Goal: Information Seeking & Learning: Learn about a topic

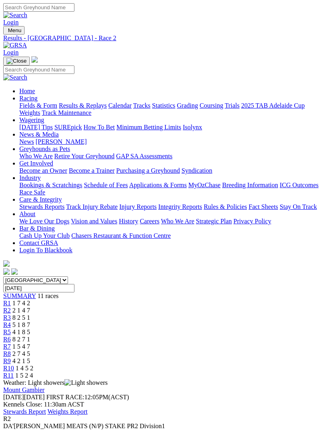
click at [6, 32] on img "Toggle navigation" at bounding box center [6, 32] width 0 height 0
click at [57, 105] on link "Fields & Form" at bounding box center [38, 105] width 38 height 7
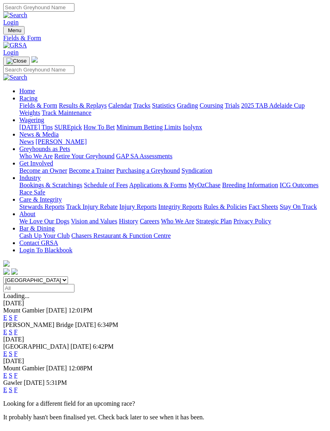
click at [7, 314] on link "E" at bounding box center [5, 317] width 4 height 7
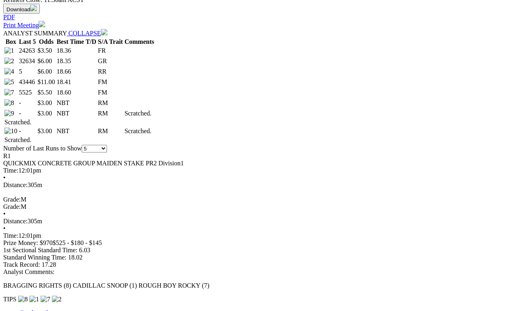
scroll to position [396, 0]
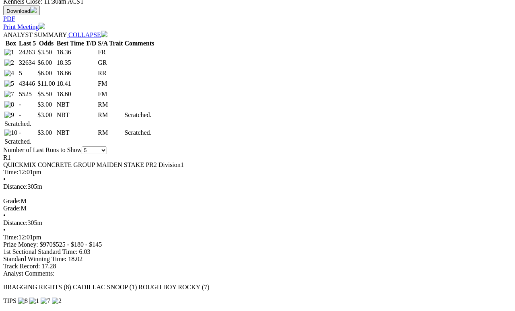
select select "10"
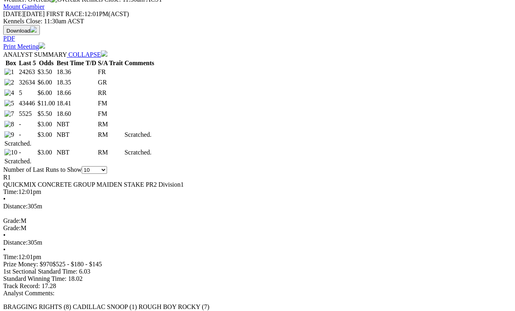
scroll to position [376, 0]
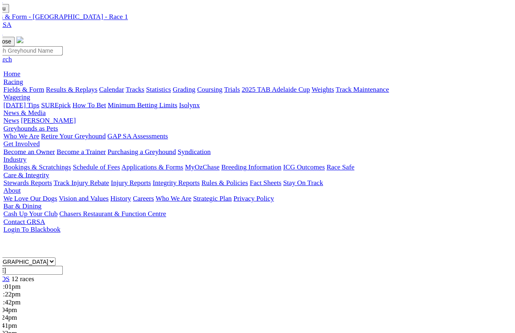
scroll to position [10, 0]
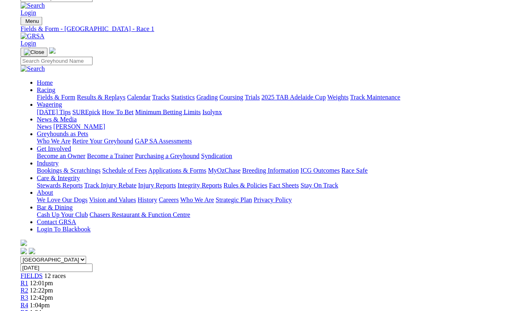
scroll to position [359, 0]
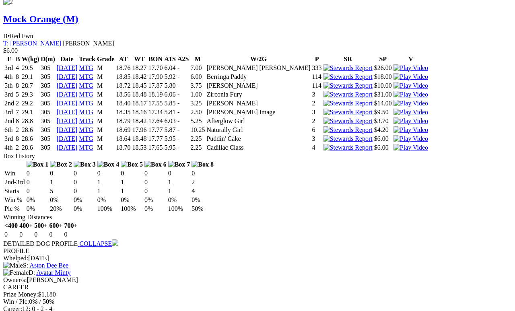
scroll to position [1171, 0]
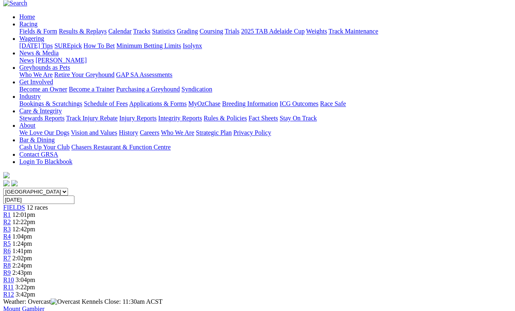
scroll to position [74, 0]
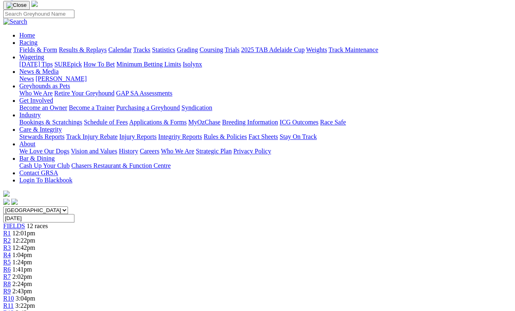
scroll to position [55, 0]
click at [11, 237] on span "R2" at bounding box center [7, 240] width 8 height 7
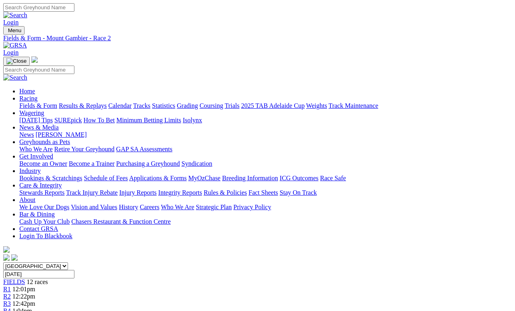
scroll to position [4, 0]
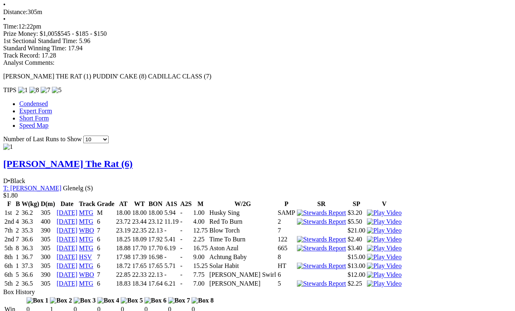
scroll to position [604, 0]
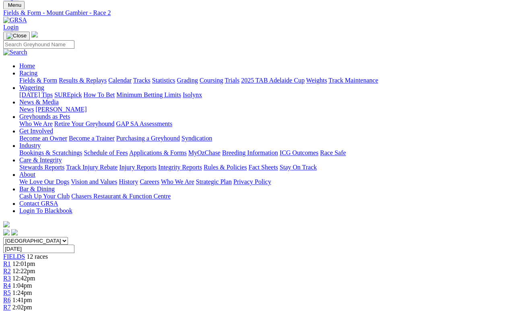
scroll to position [0, 0]
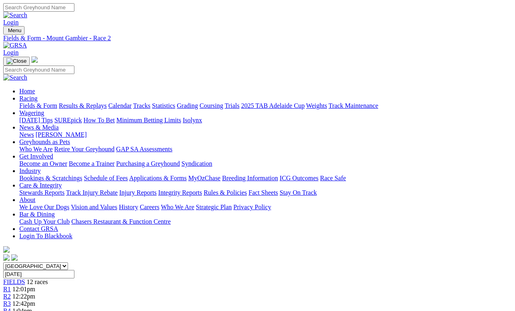
click at [11, 300] on span "R3" at bounding box center [7, 303] width 8 height 7
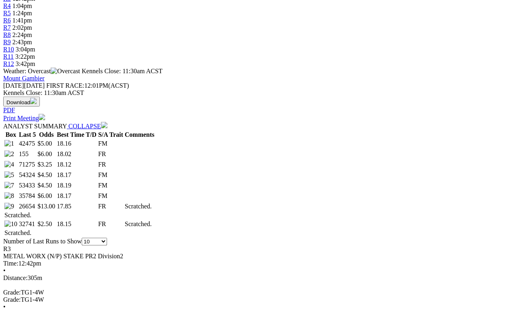
scroll to position [310, 0]
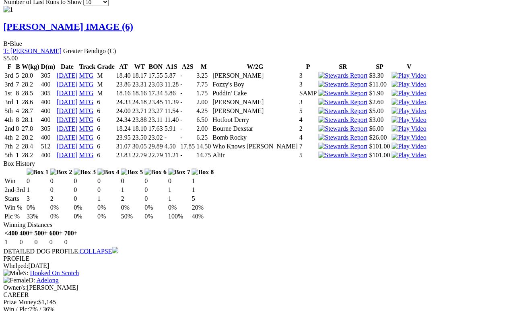
scroll to position [745, 2]
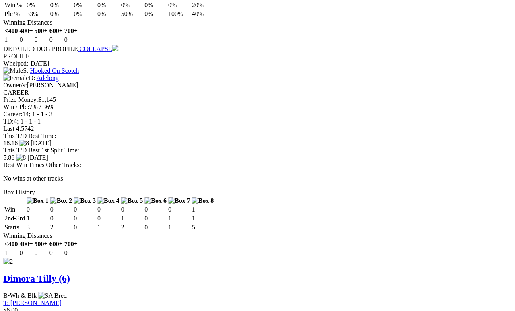
scroll to position [947, 2]
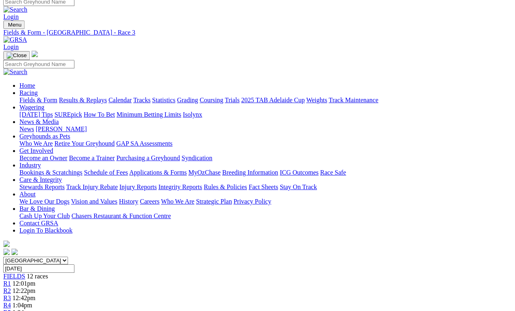
scroll to position [0, 2]
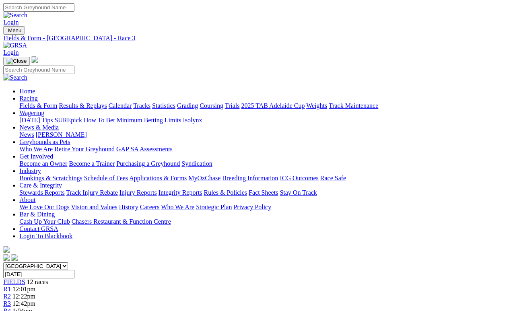
click at [11, 307] on span "R4" at bounding box center [7, 310] width 8 height 7
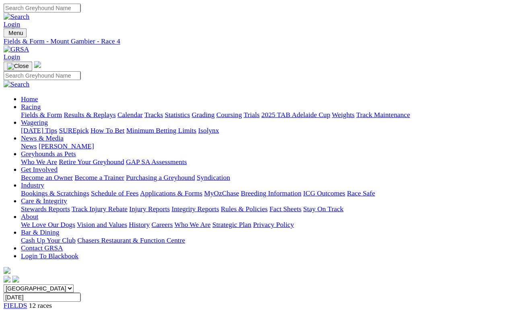
scroll to position [4, 0]
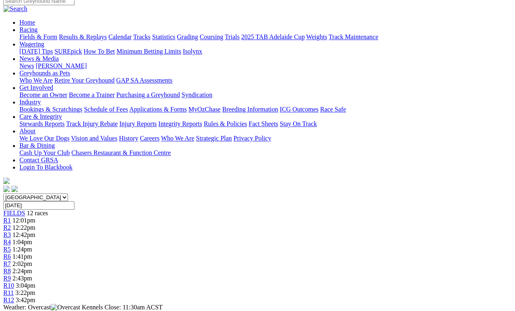
scroll to position [67, 1]
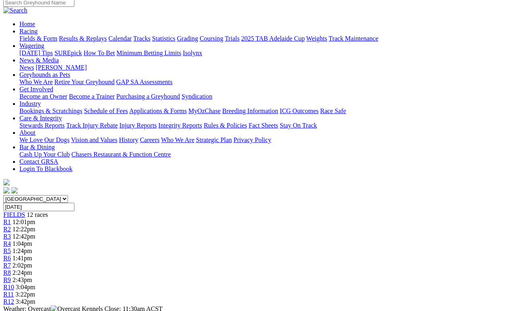
click at [11, 247] on span "R5" at bounding box center [7, 250] width 8 height 7
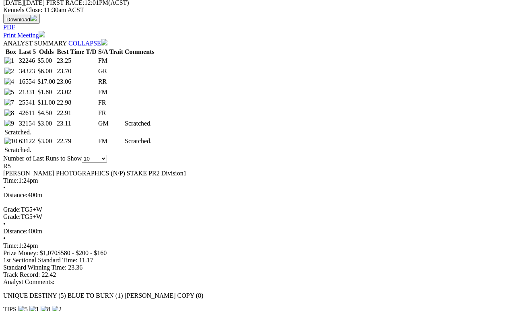
scroll to position [388, 0]
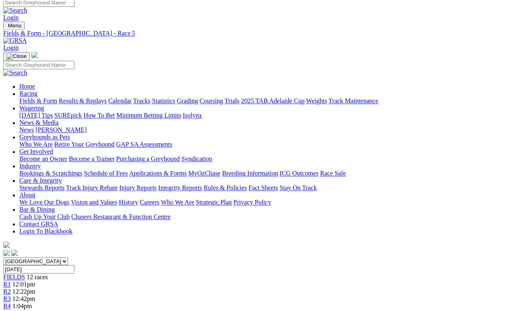
scroll to position [0, 0]
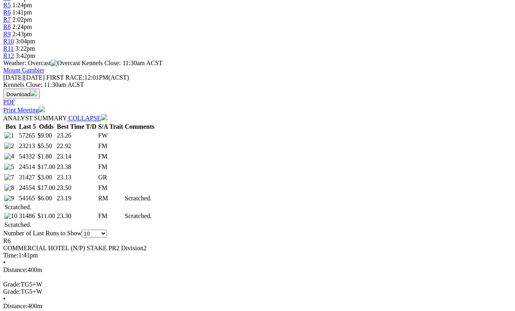
scroll to position [325, 0]
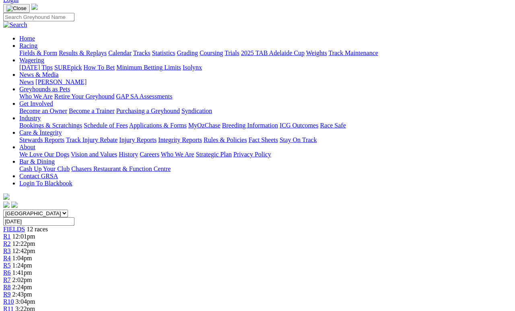
scroll to position [0, 7]
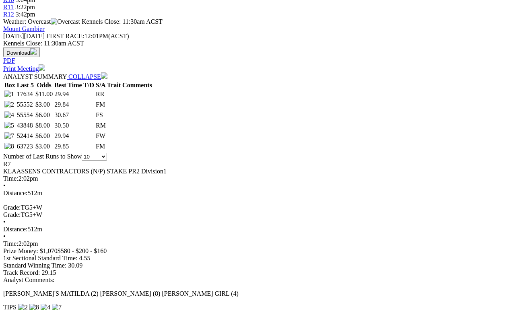
scroll to position [355, 0]
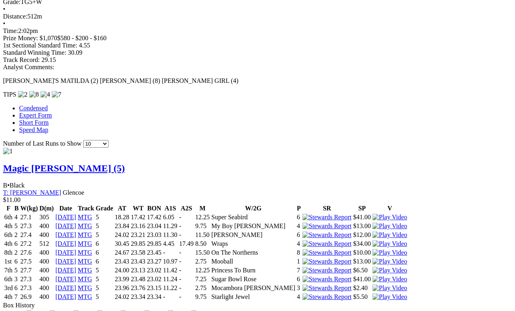
scroll to position [562, 0]
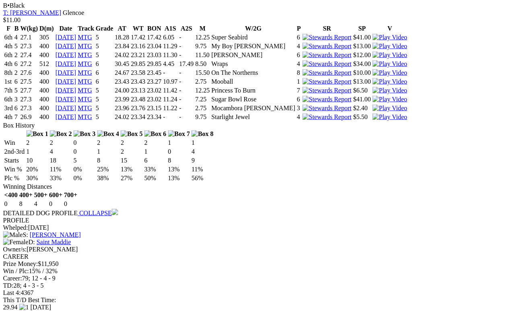
scroll to position [747, 0]
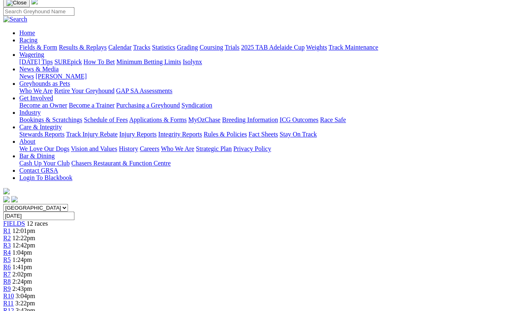
scroll to position [54, 0]
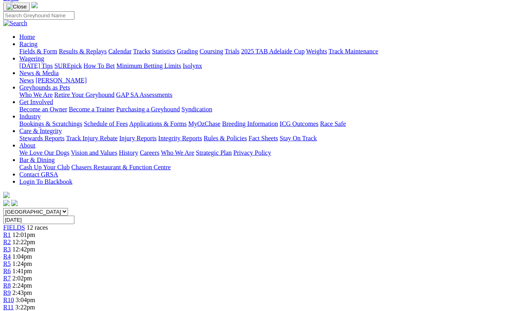
click at [11, 282] on span "R8" at bounding box center [7, 285] width 8 height 7
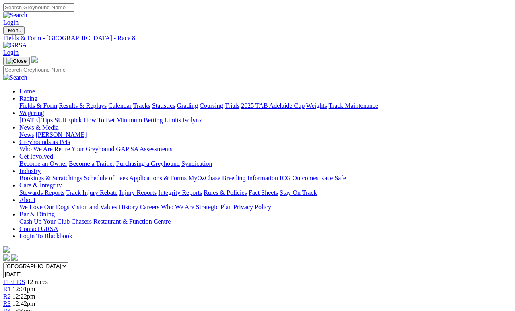
scroll to position [4, 0]
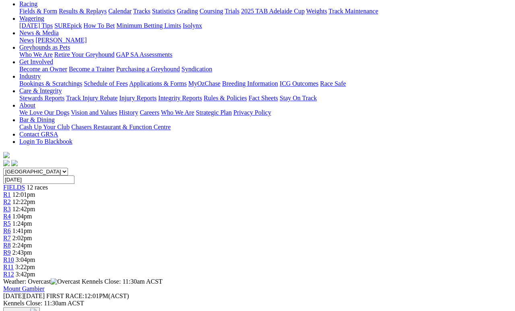
scroll to position [94, 0]
click at [11, 249] on span "R9" at bounding box center [7, 252] width 8 height 7
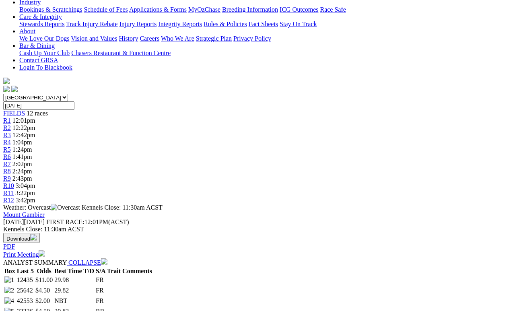
scroll to position [169, 0]
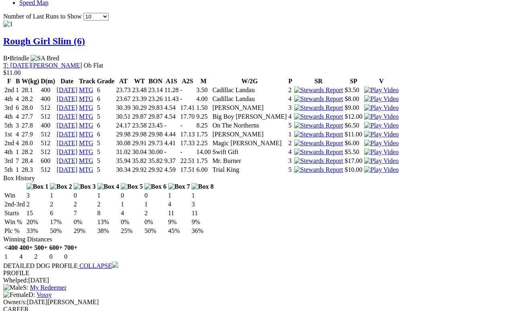
scroll to position [695, 0]
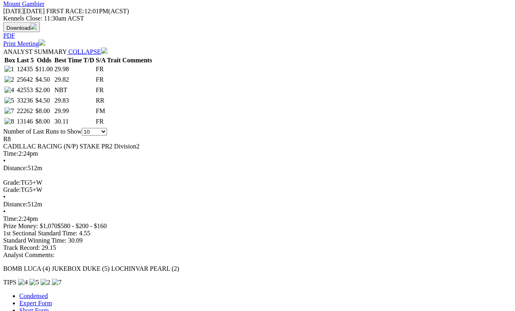
scroll to position [380, 0]
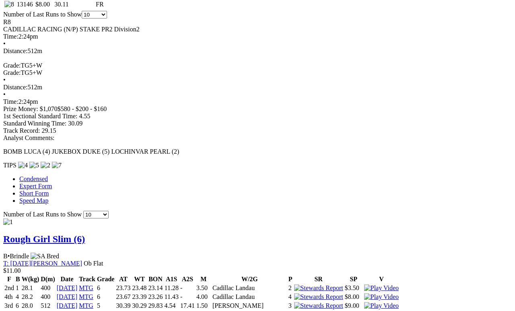
scroll to position [497, 0]
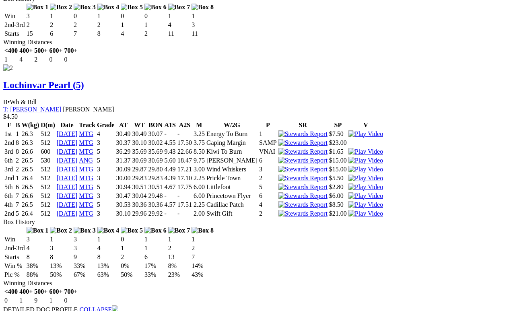
scroll to position [1105, 0]
